Goal: Check status: Check status

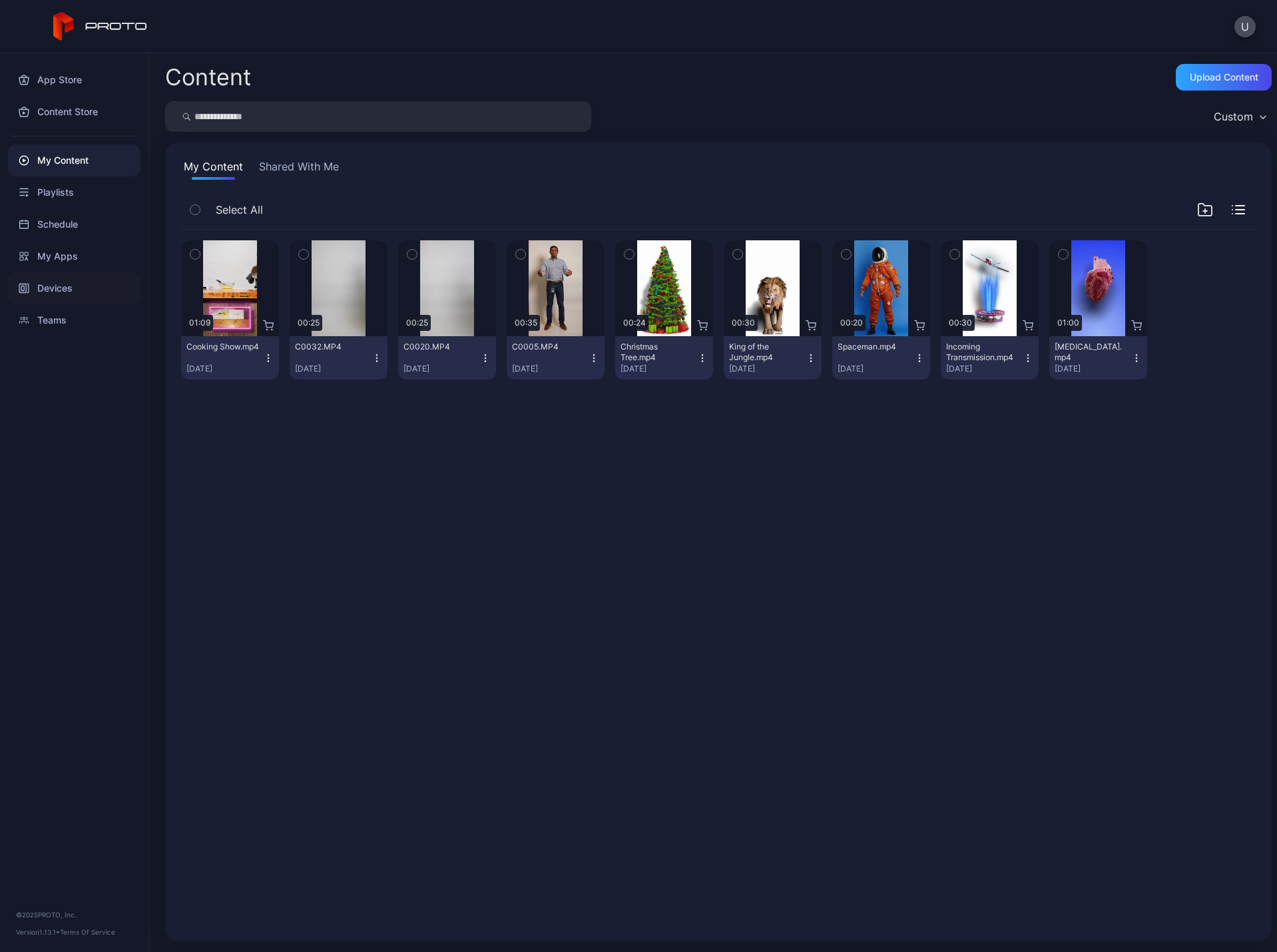
click at [49, 288] on div "Devices" at bounding box center [74, 288] width 133 height 32
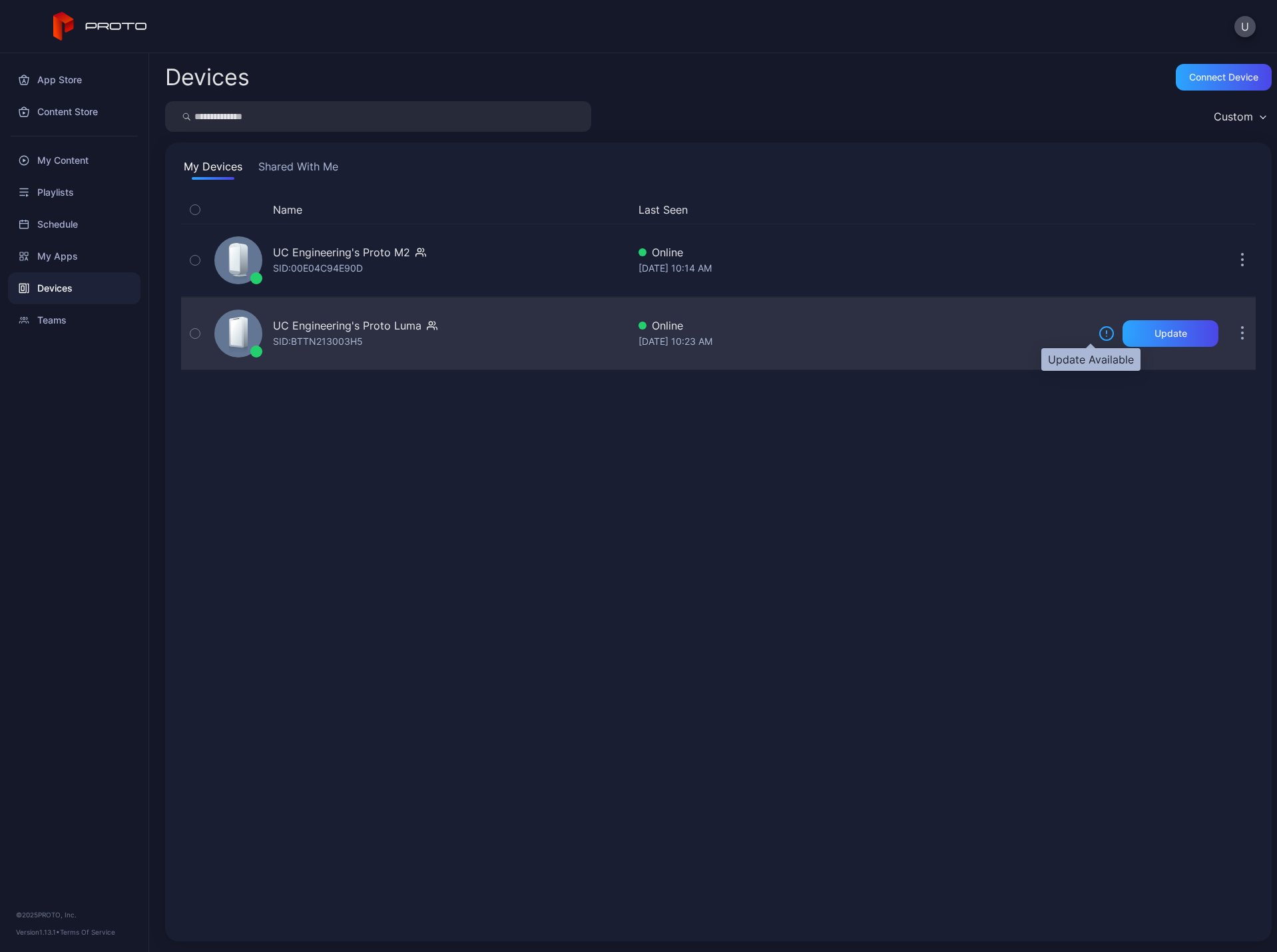
click at [1098, 334] on icon at bounding box center [1106, 334] width 16 height 16
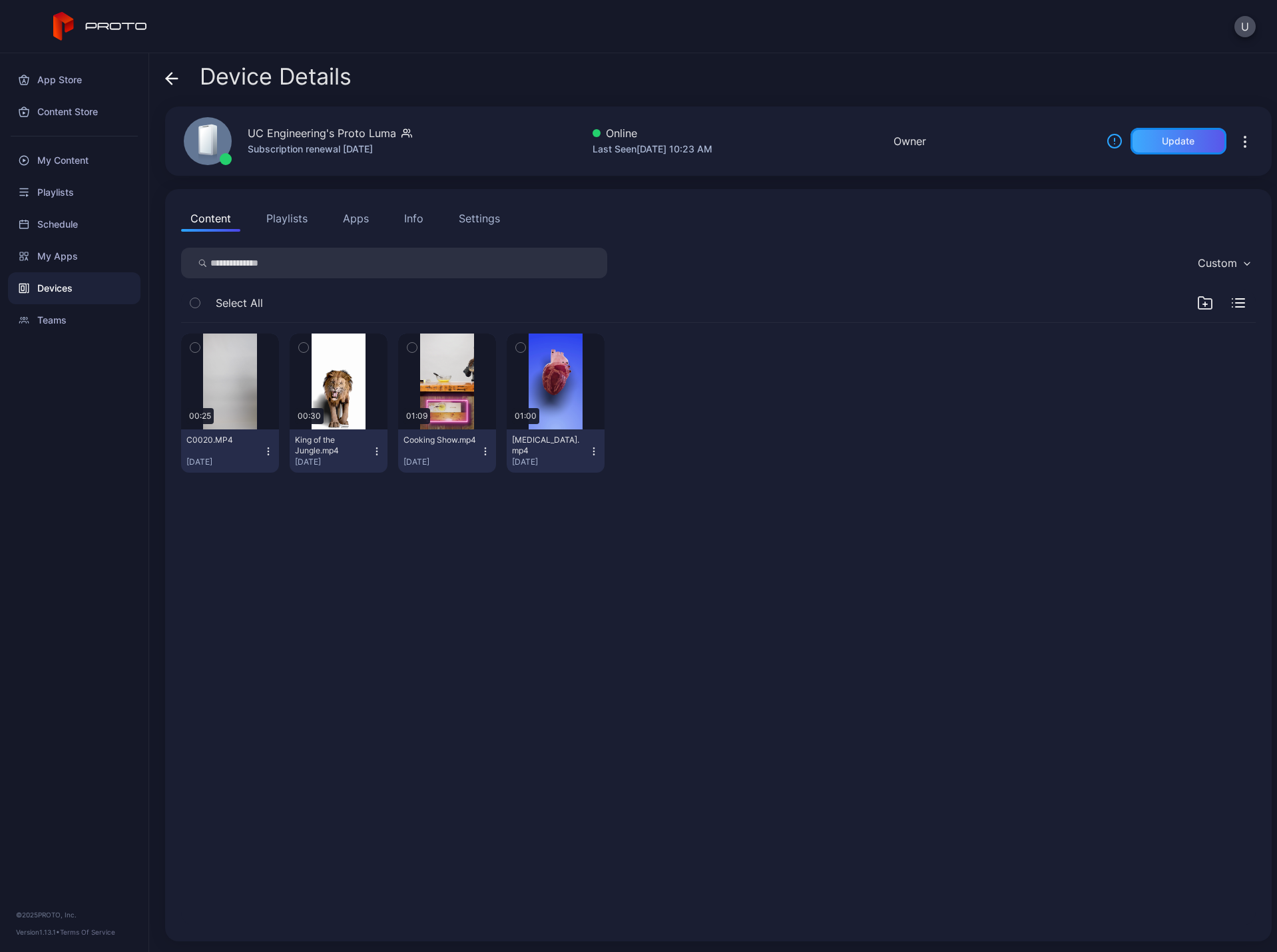
click at [1166, 147] on div "Update" at bounding box center [1178, 141] width 96 height 26
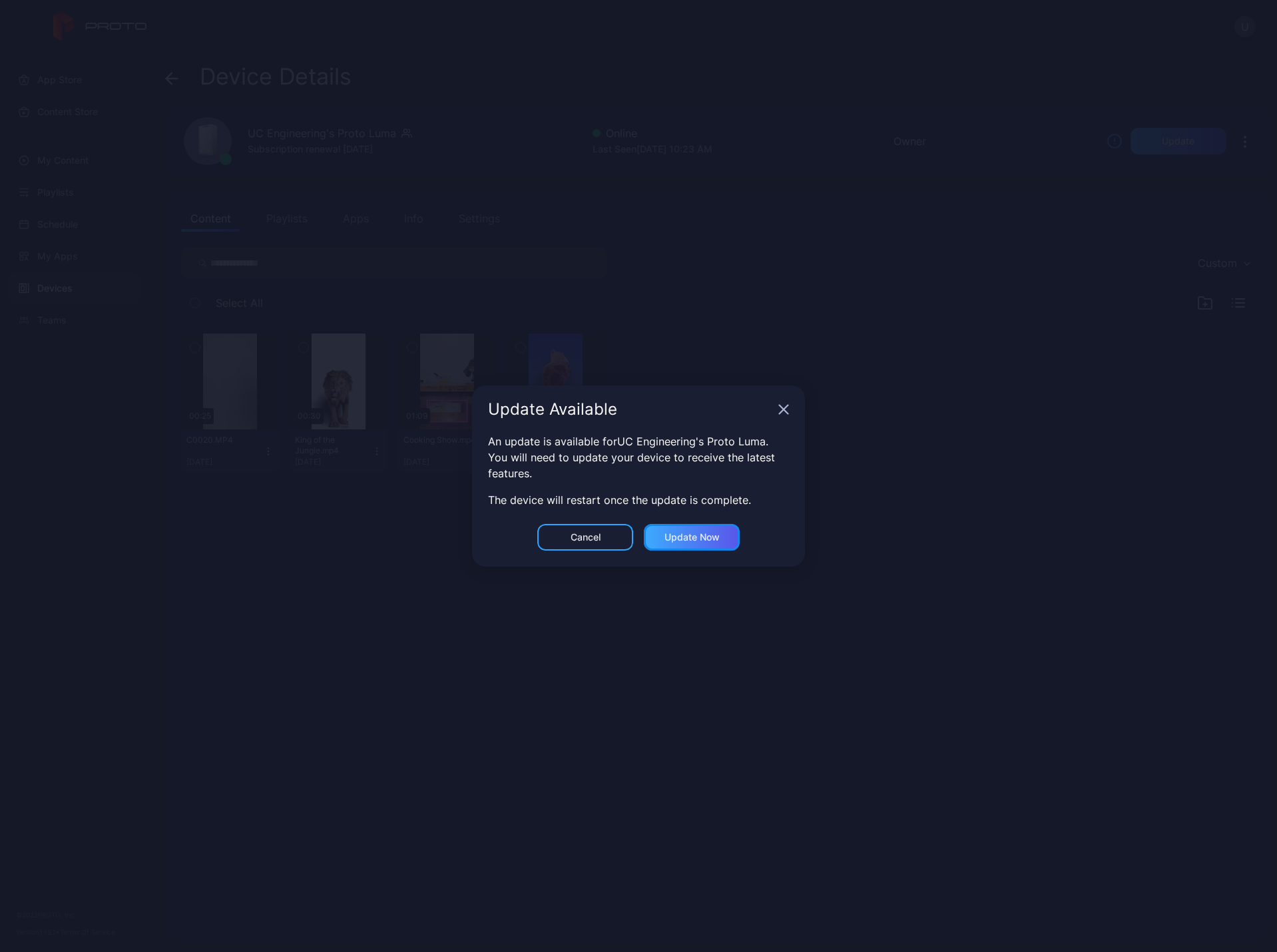
click at [695, 535] on div "Update now" at bounding box center [692, 537] width 55 height 11
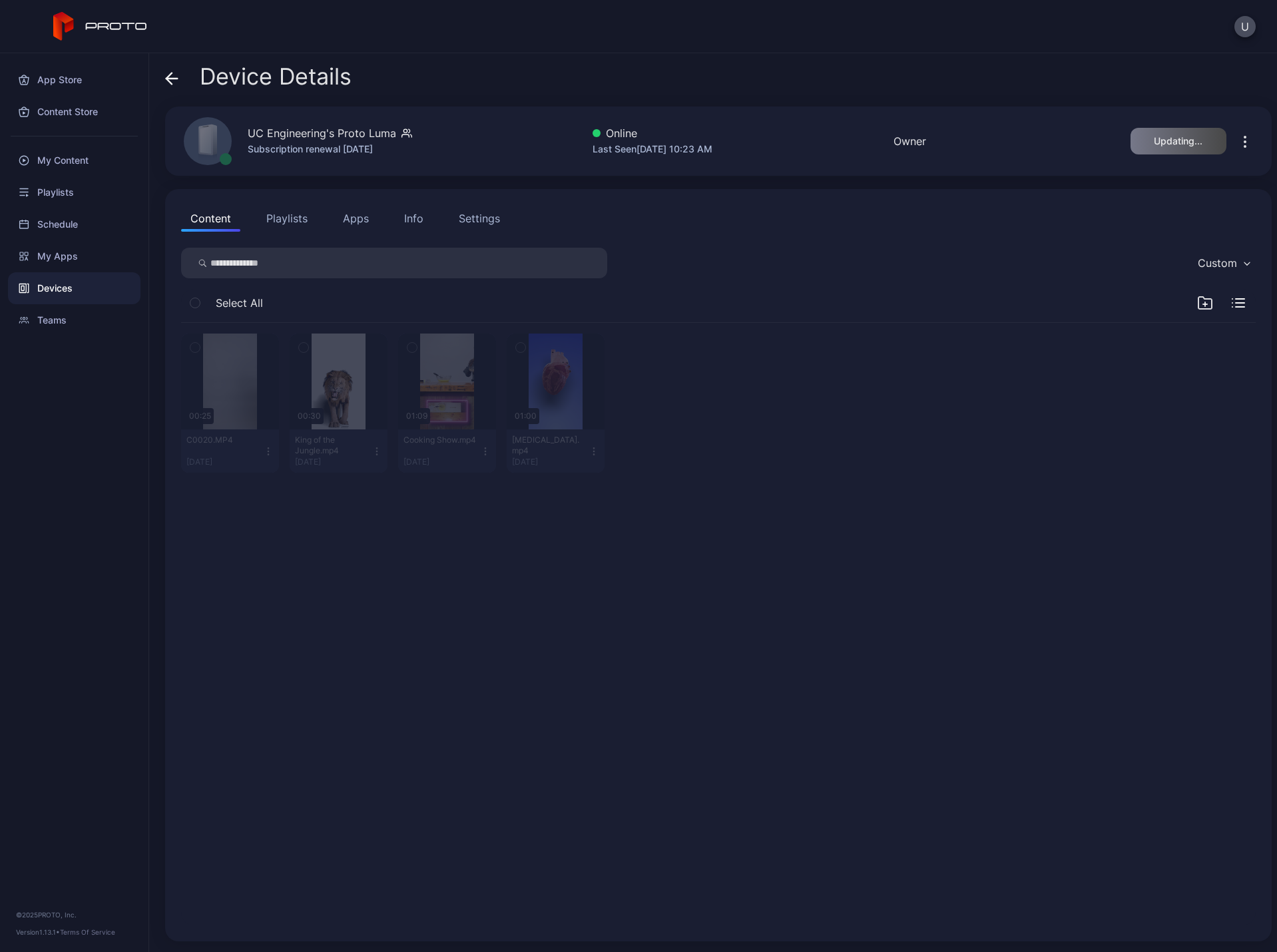
click at [167, 77] on icon at bounding box center [169, 78] width 5 height 11
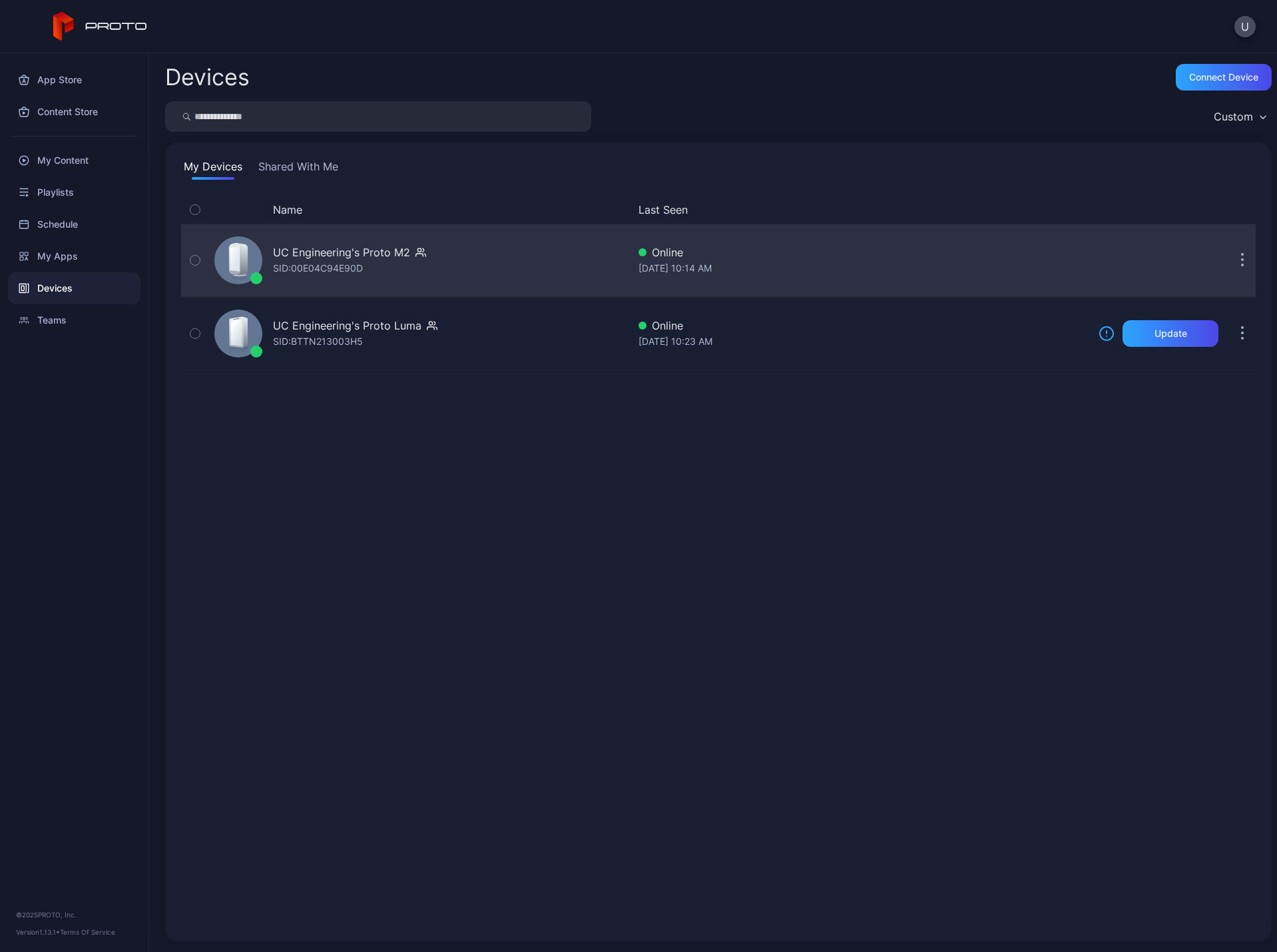
click at [1229, 258] on button "button" at bounding box center [1242, 260] width 26 height 26
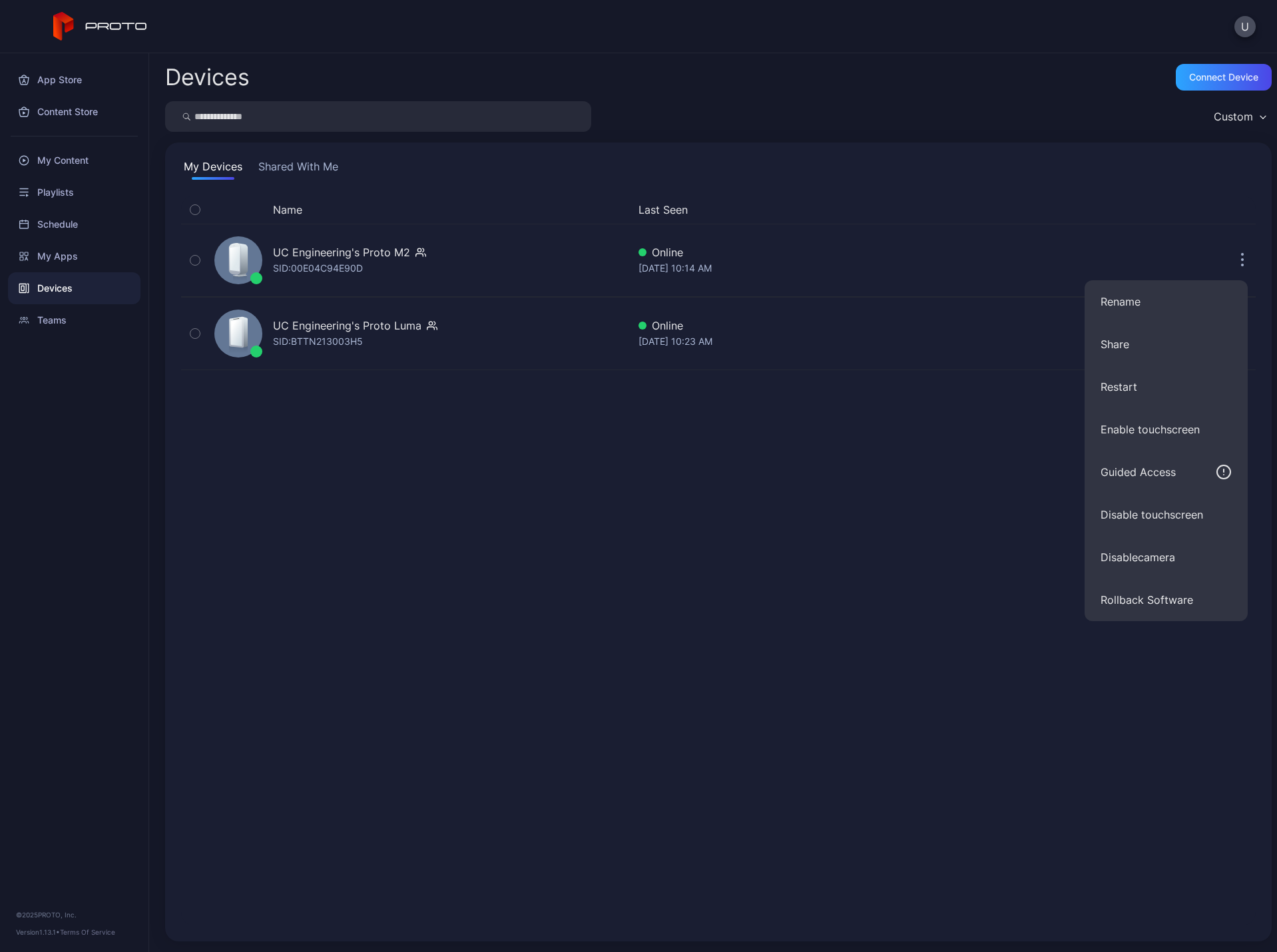
click at [628, 524] on div "Name Last Seen UC Engineering's Proto M2 SID: 00E04C94E90D Online [DATE] 10:14 …" at bounding box center [718, 560] width 1075 height 730
